Goal: Information Seeking & Learning: Learn about a topic

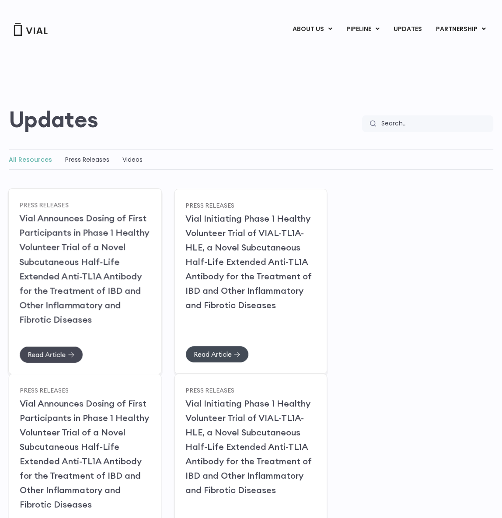
click at [60, 351] on span "Read Article" at bounding box center [47, 354] width 38 height 7
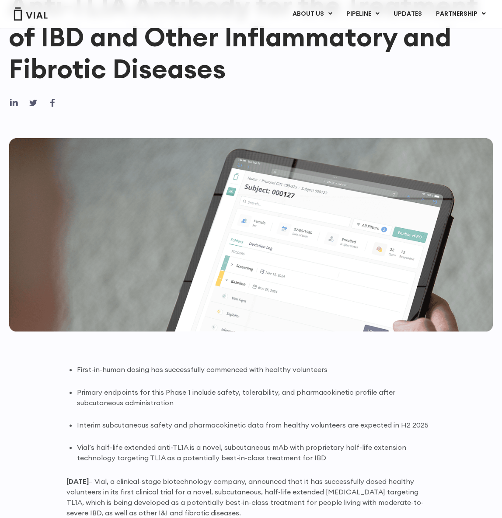
scroll to position [238, 0]
